Goal: Check status: Check status

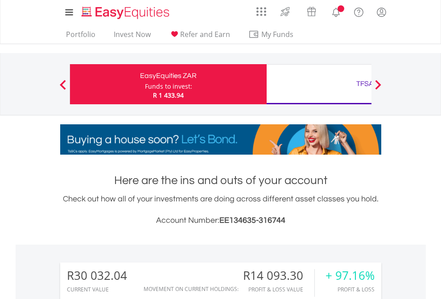
scroll to position [86, 140]
click at [145, 84] on div "Funds to invest:" at bounding box center [168, 86] width 47 height 9
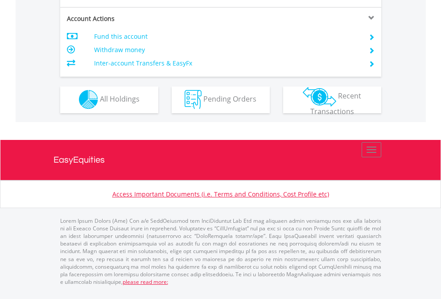
scroll to position [833, 0]
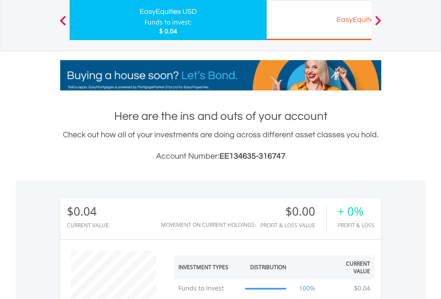
click at [319, 20] on div "EasyEquities EUR" at bounding box center [365, 19] width 186 height 12
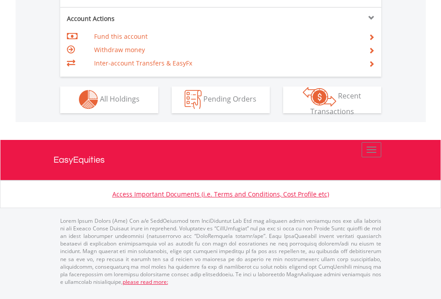
scroll to position [833, 0]
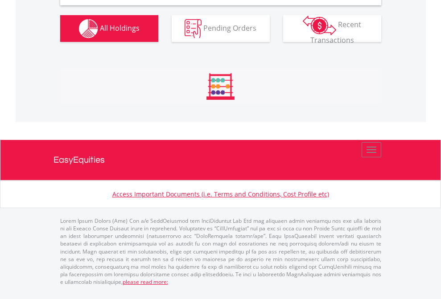
scroll to position [861, 0]
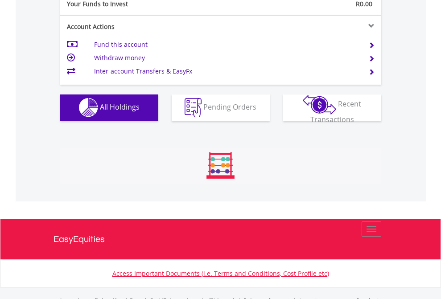
scroll to position [882, 0]
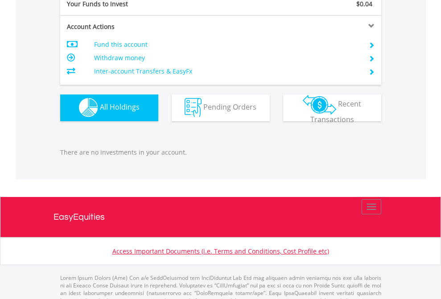
scroll to position [882, 0]
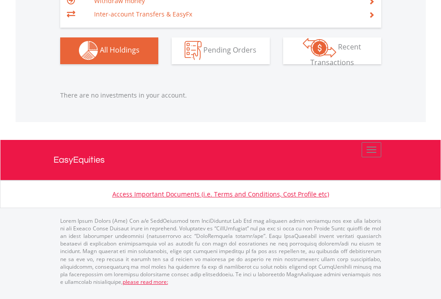
scroll to position [86, 140]
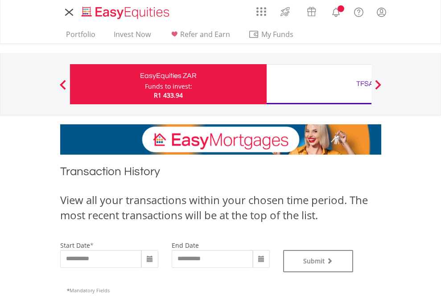
type input "**********"
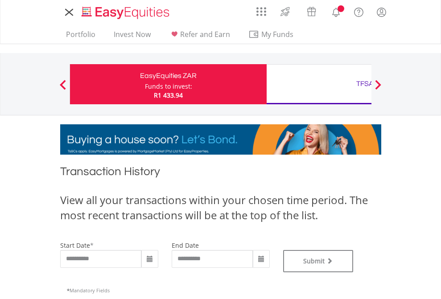
type input "**********"
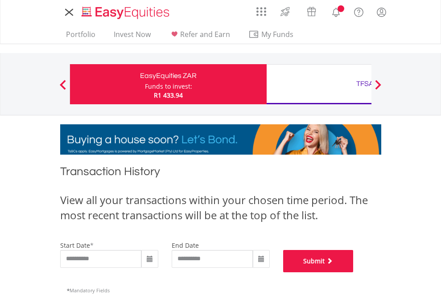
click at [353, 272] on button "Submit" at bounding box center [318, 261] width 70 height 22
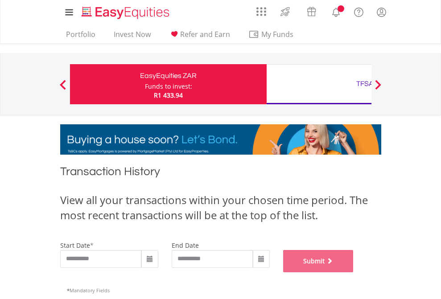
scroll to position [361, 0]
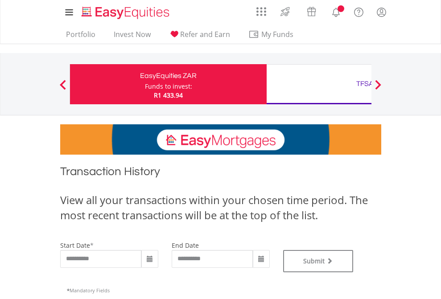
click at [319, 84] on div "TFSA" at bounding box center [365, 84] width 186 height 12
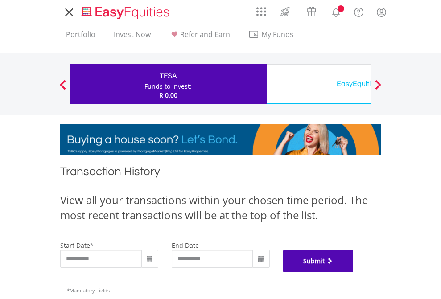
click at [353, 272] on button "Submit" at bounding box center [318, 261] width 70 height 22
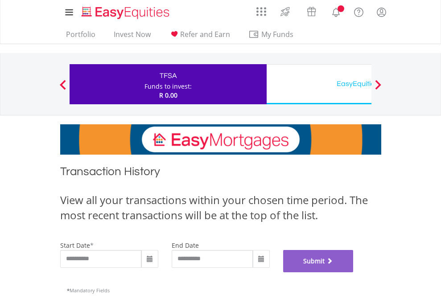
scroll to position [361, 0]
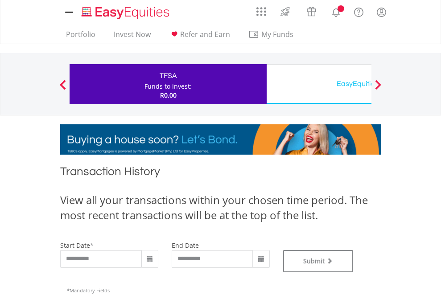
click at [319, 84] on div "EasyEquities USD" at bounding box center [365, 84] width 186 height 12
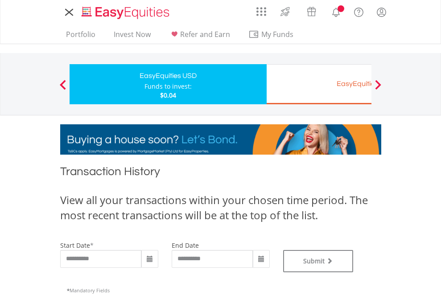
type input "**********"
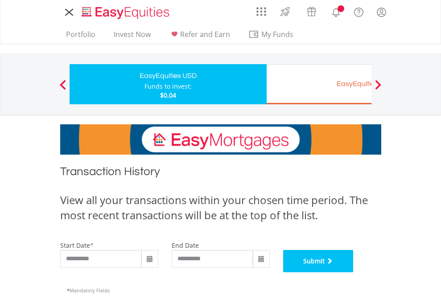
click at [353, 272] on button "Submit" at bounding box center [318, 261] width 70 height 22
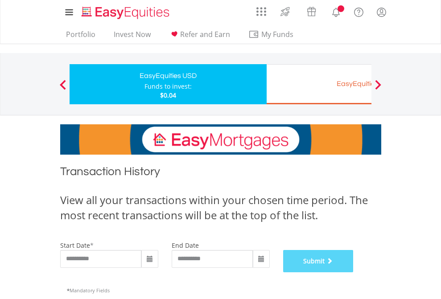
scroll to position [361, 0]
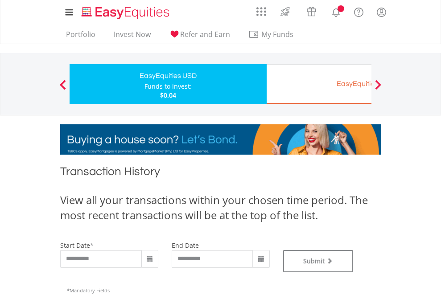
click at [319, 84] on div "EasyEquities EUR" at bounding box center [365, 84] width 186 height 12
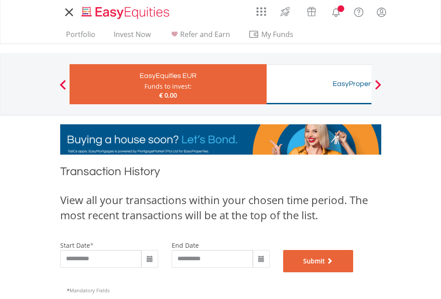
click at [353, 272] on button "Submit" at bounding box center [318, 261] width 70 height 22
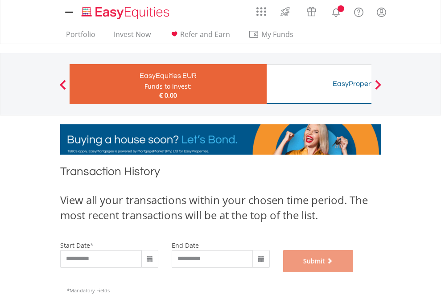
scroll to position [361, 0]
